Goal: Obtain resource: Download file/media

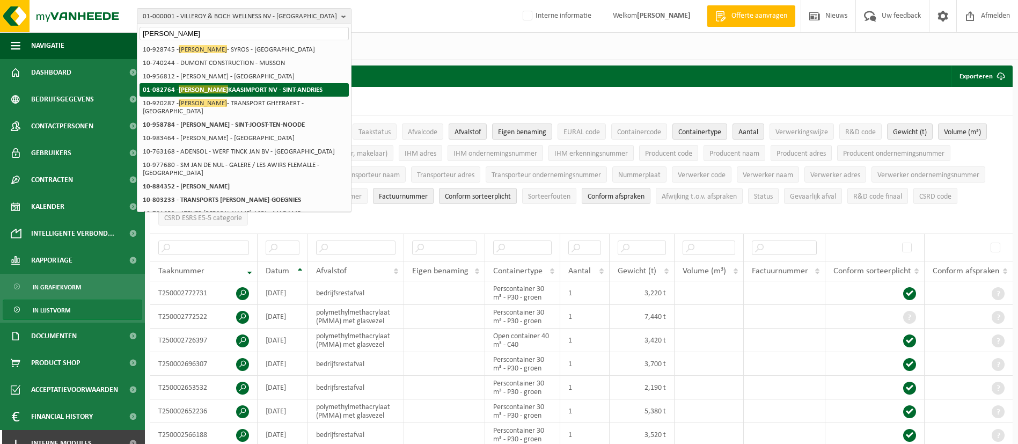
type input "jan dupont"
click at [232, 93] on strong "01-082764 - JAN DUPONT KAASIMPORT NV - SINT-ANDRIES" at bounding box center [233, 89] width 180 height 8
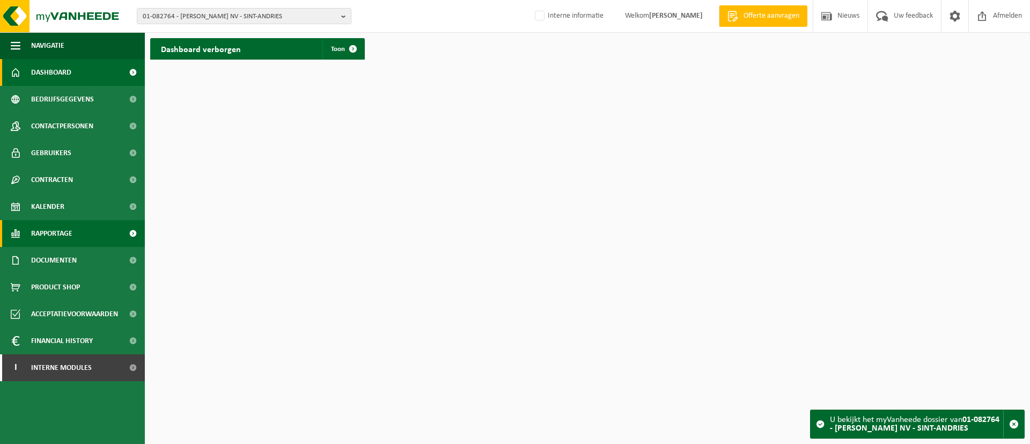
click at [65, 238] on span "Rapportage" at bounding box center [51, 233] width 41 height 27
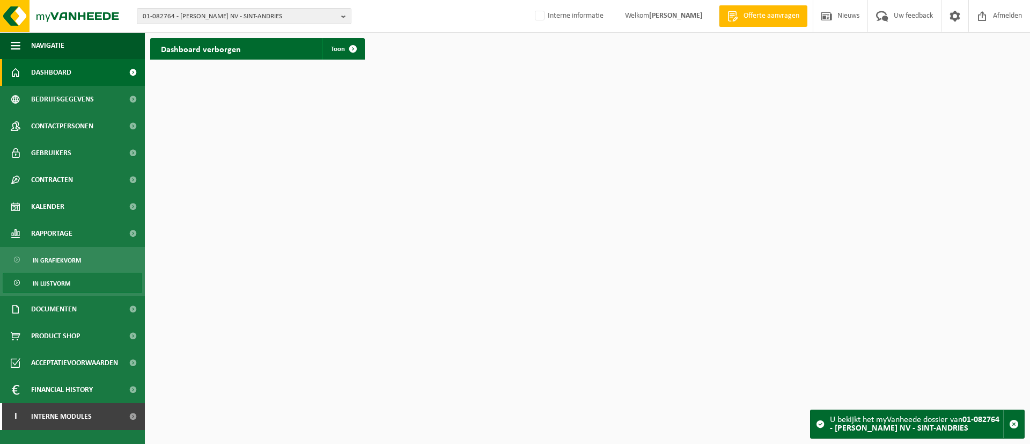
click at [63, 278] on span "In lijstvorm" at bounding box center [52, 283] width 38 height 20
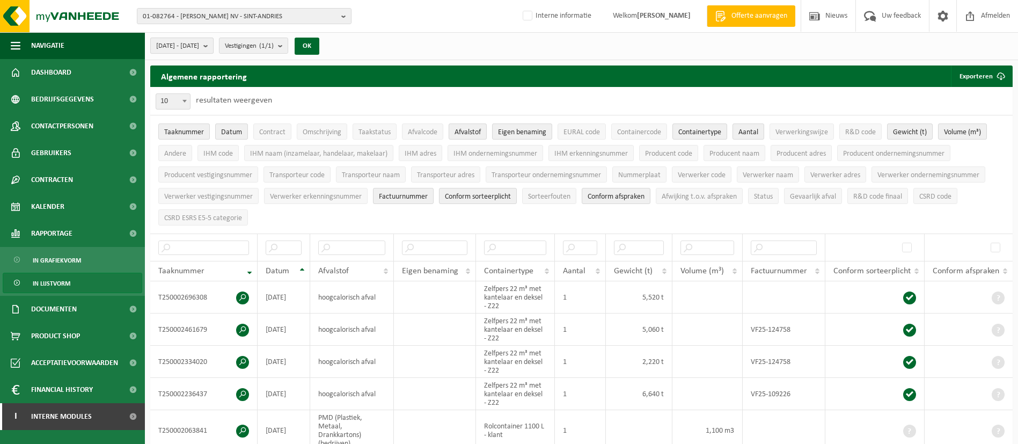
click at [213, 50] on b "submit" at bounding box center [208, 45] width 10 height 15
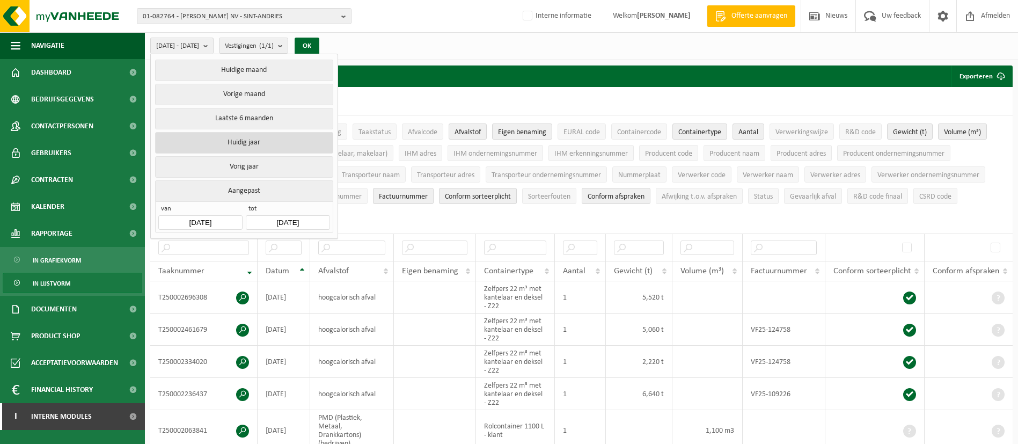
click at [233, 139] on button "Huidig jaar" at bounding box center [244, 142] width 178 height 21
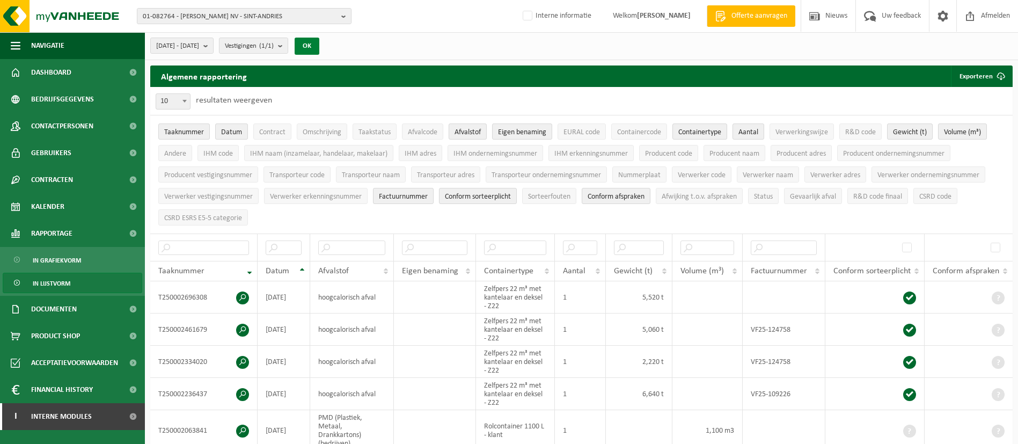
click at [319, 52] on button "OK" at bounding box center [307, 46] width 25 height 17
click at [992, 78] on span "submit" at bounding box center [1000, 75] width 21 height 21
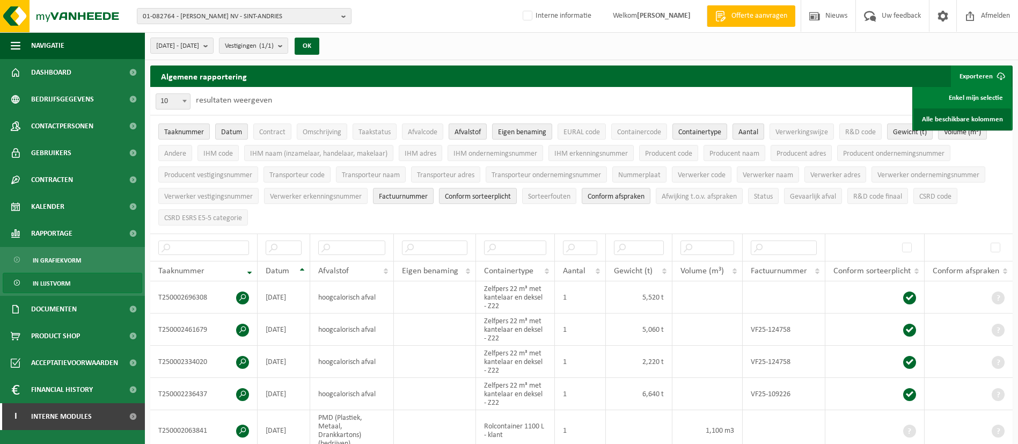
click at [943, 122] on link "Alle beschikbare kolommen" at bounding box center [962, 118] width 97 height 21
